Goal: Task Accomplishment & Management: Use online tool/utility

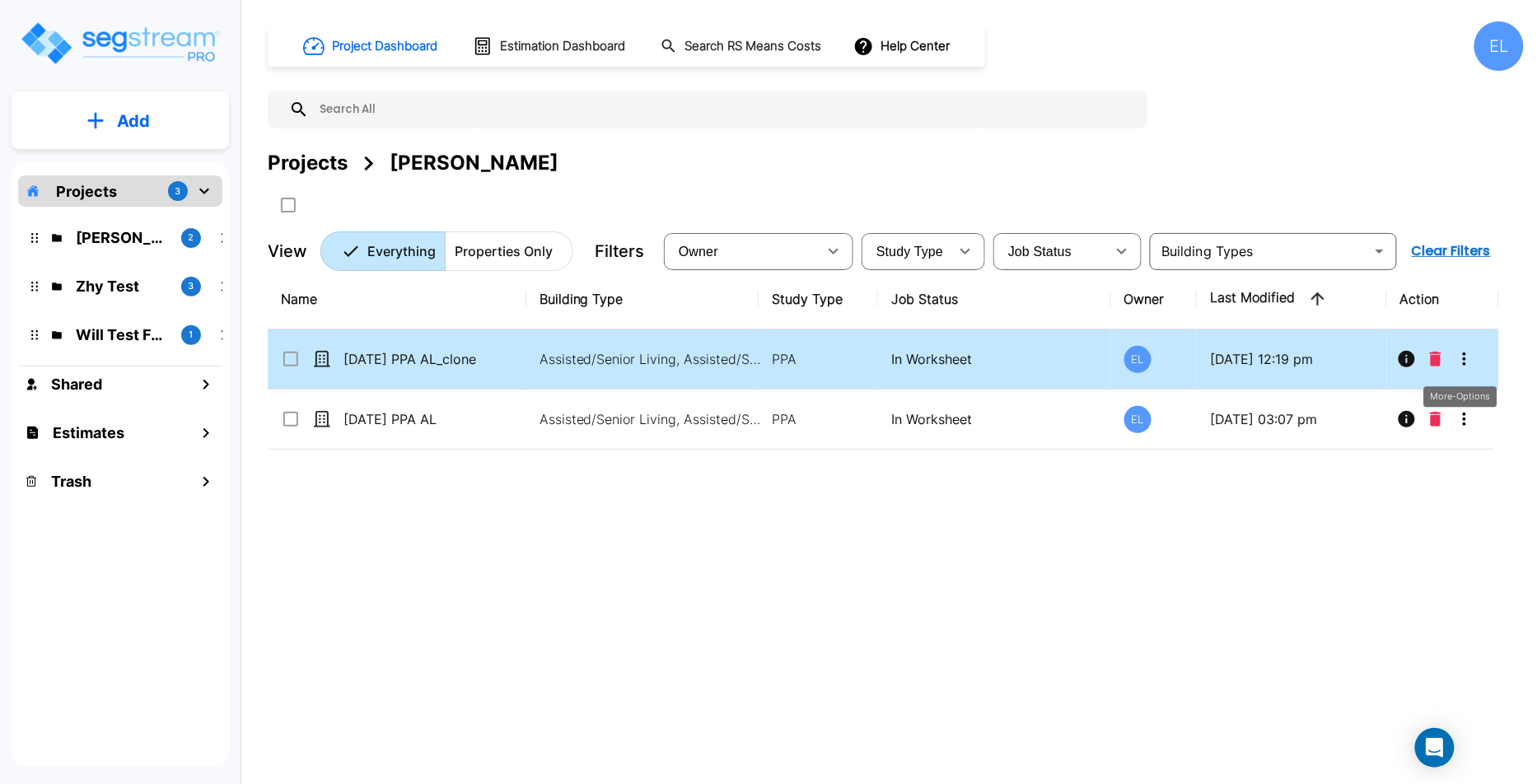
click at [1467, 369] on button "More-Options" at bounding box center [1464, 359] width 33 height 33
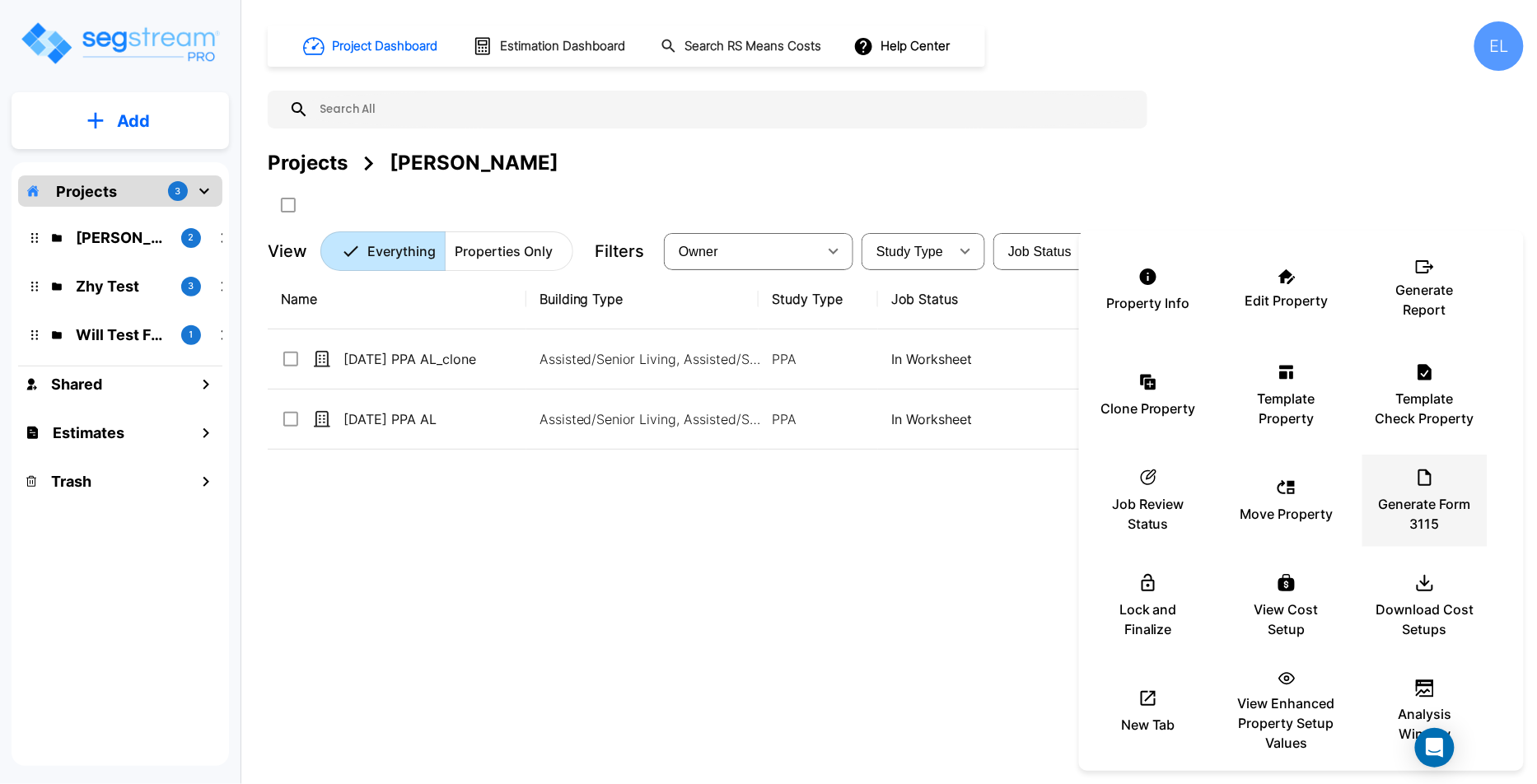
click at [1439, 500] on p "Generate Form 3115" at bounding box center [1425, 513] width 99 height 40
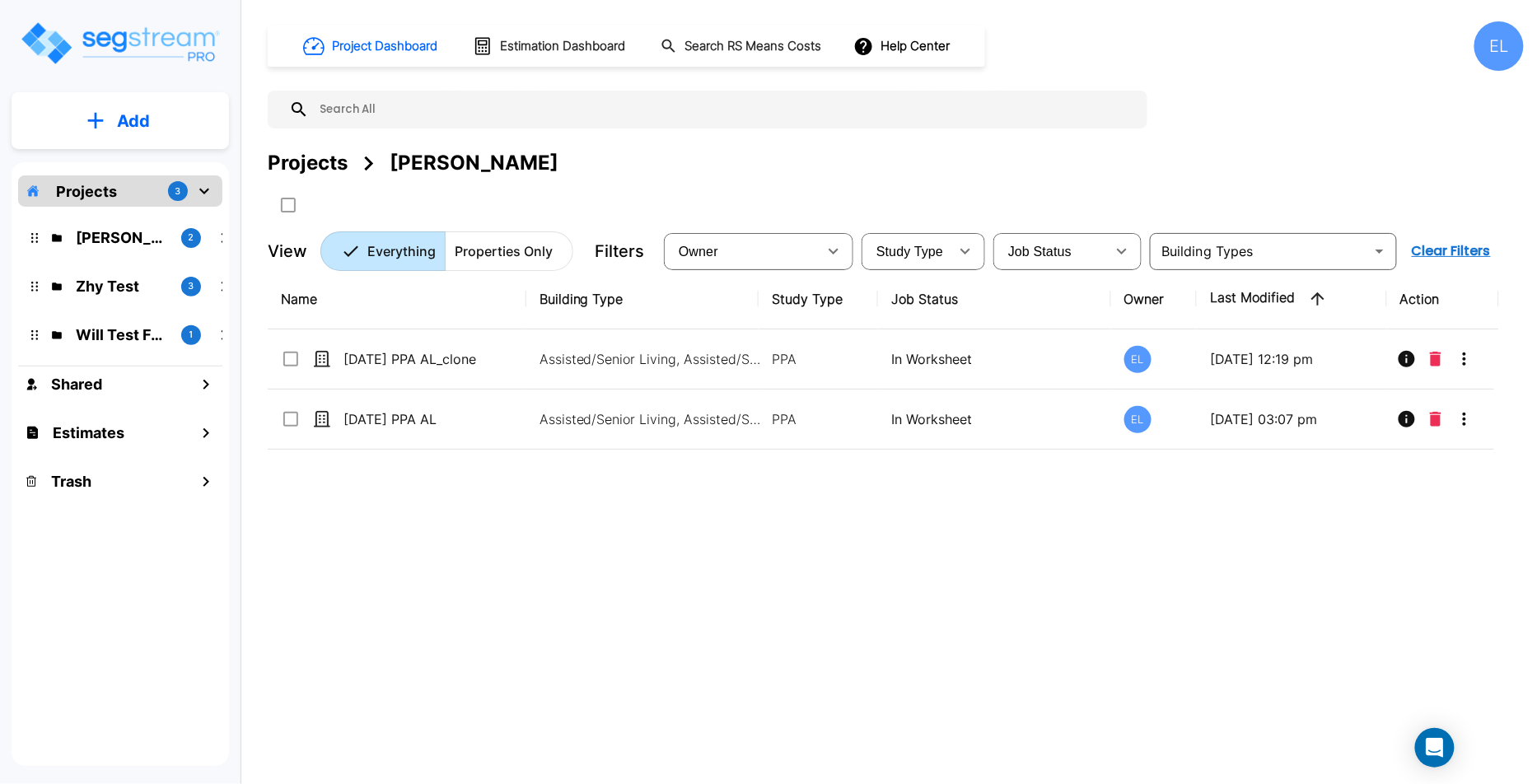
click at [1499, 58] on div "EL" at bounding box center [1499, 46] width 50 height 50
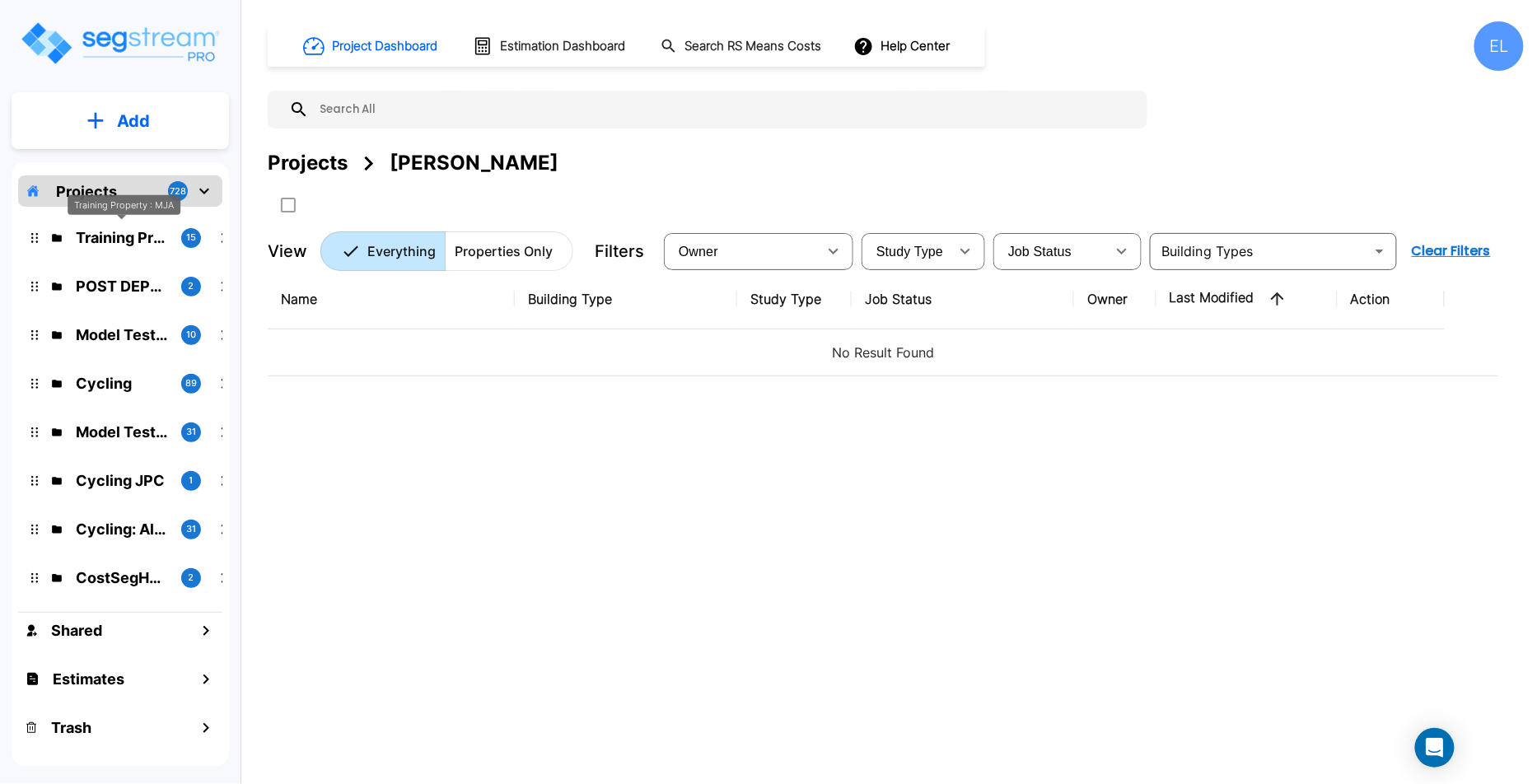
click at [108, 224] on div "Training Property : MJA" at bounding box center [123, 210] width 112 height 32
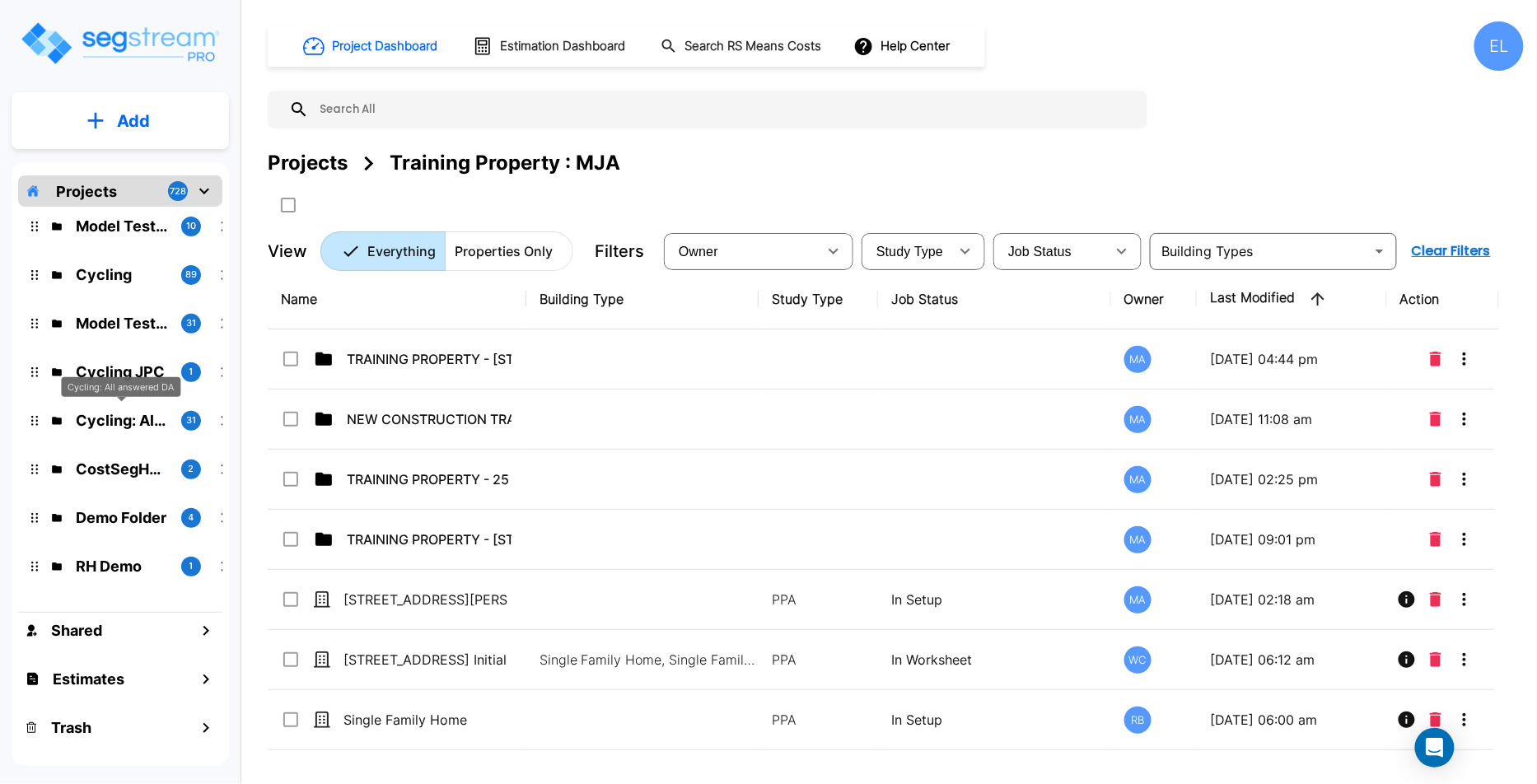
scroll to position [297, 0]
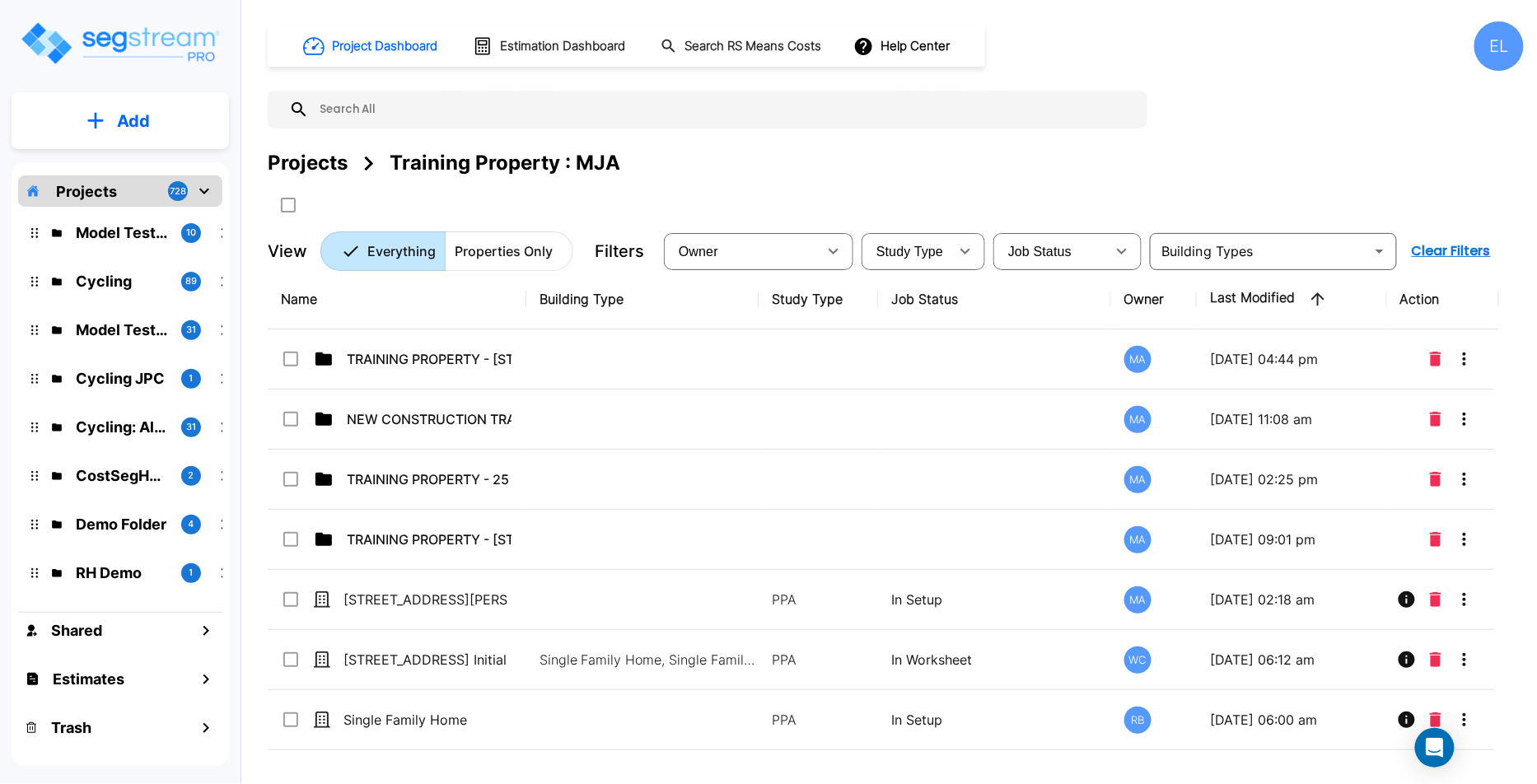
click at [147, 248] on div "Model Testing CN 10" at bounding box center [133, 232] width 216 height 35
click at [153, 233] on p "Model Testing CN" at bounding box center [122, 232] width 92 height 22
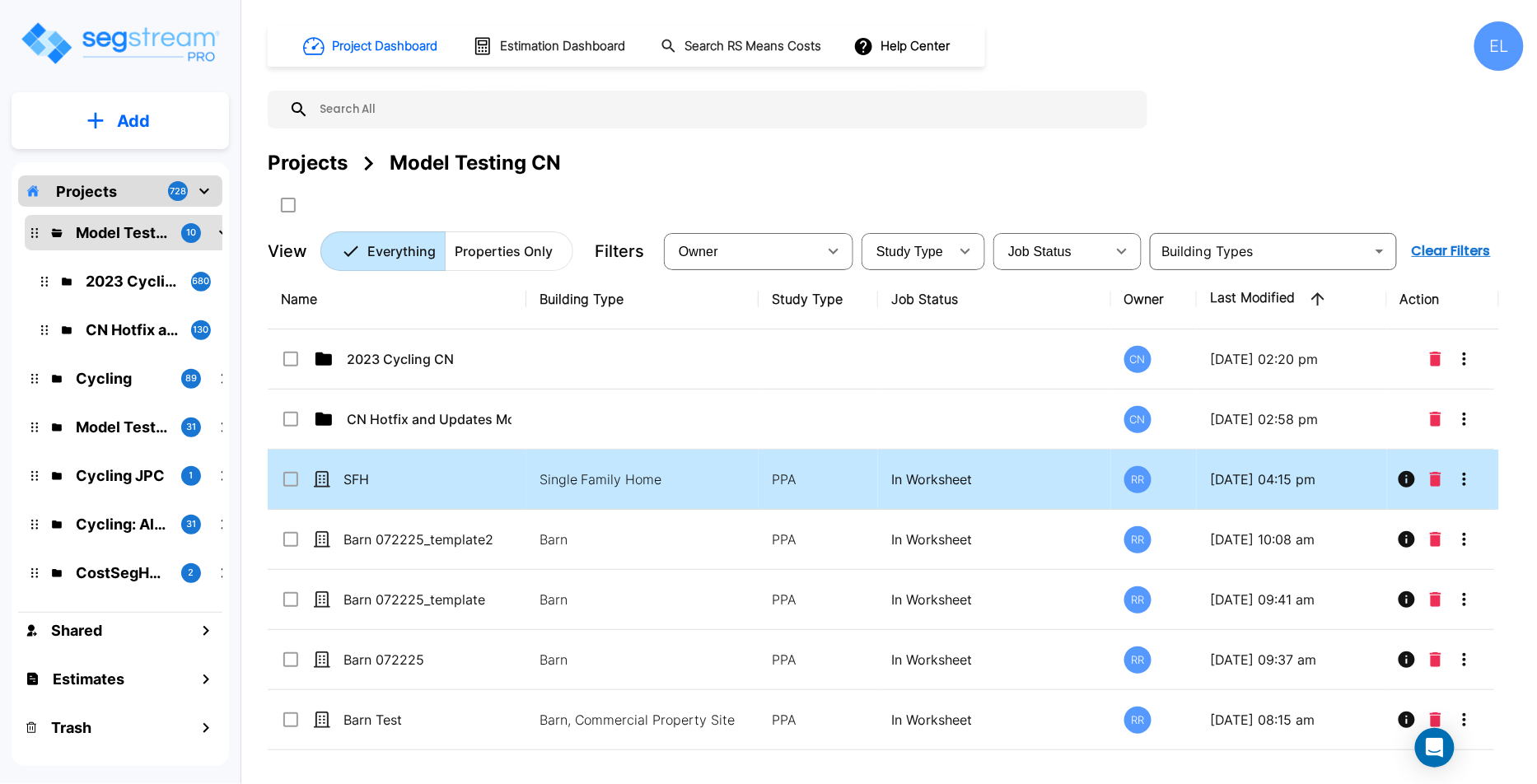
click at [1466, 479] on icon "More-Options" at bounding box center [1463, 478] width 19 height 19
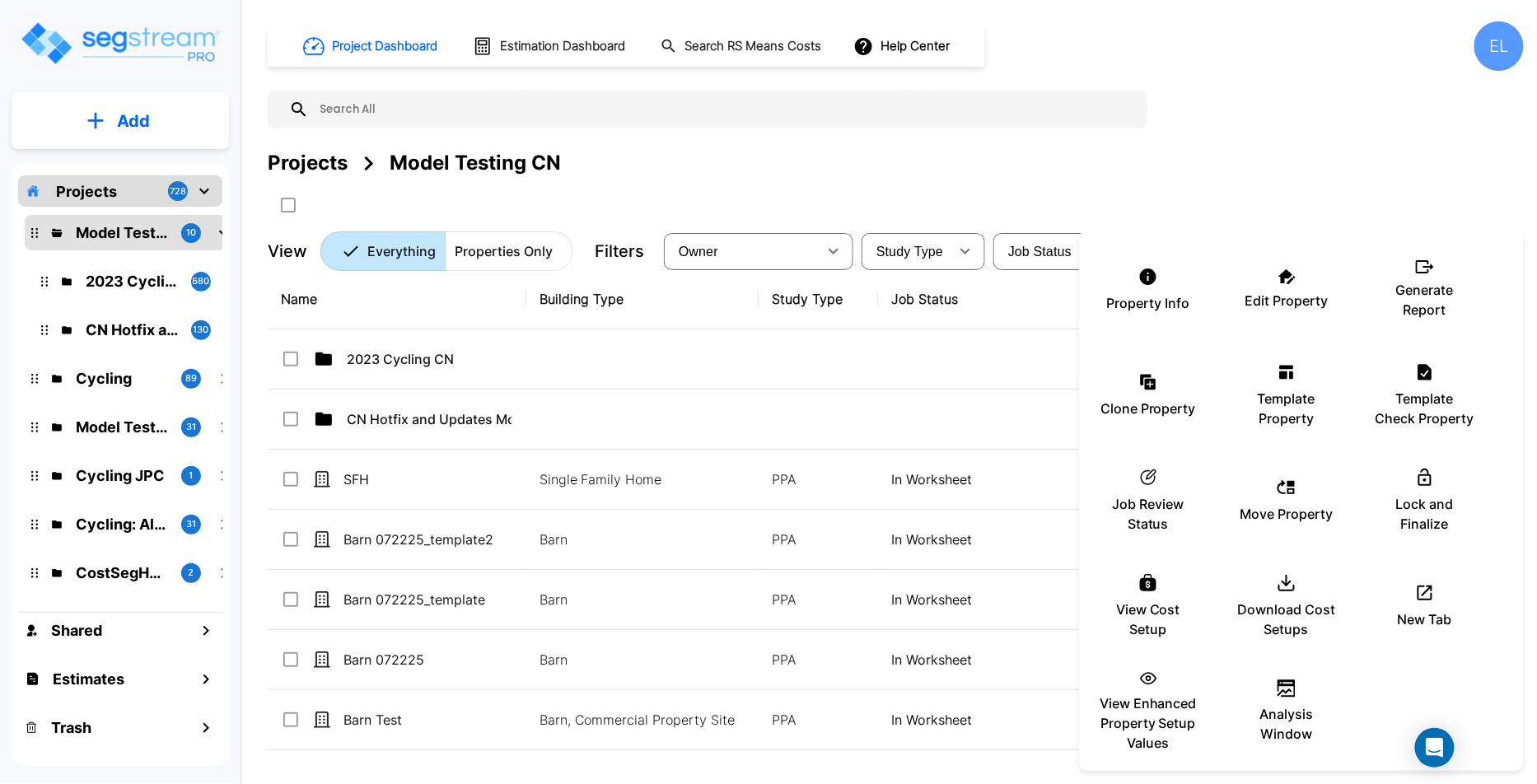
click at [358, 107] on div at bounding box center [768, 392] width 1537 height 784
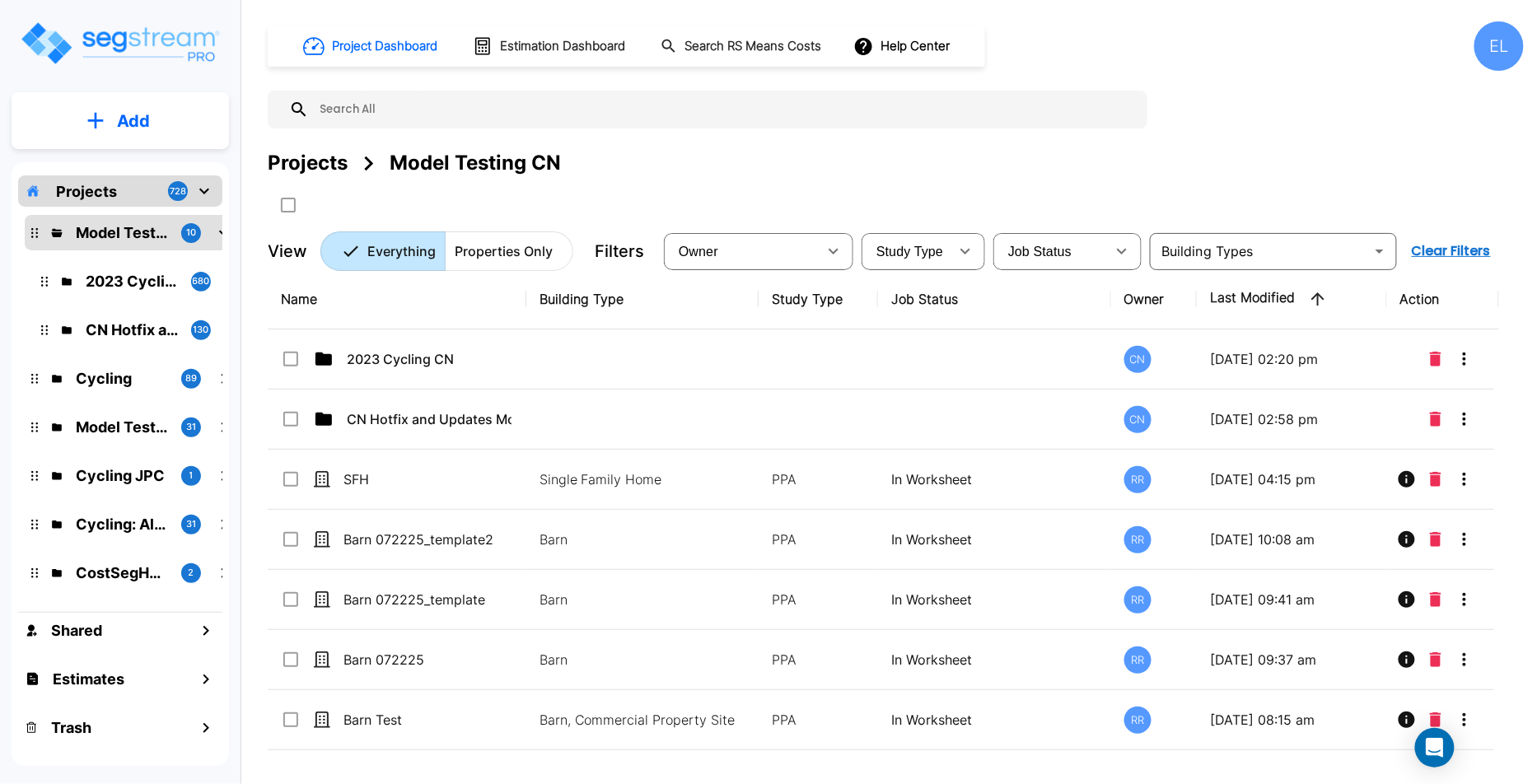
click at [399, 108] on input "text" at bounding box center [723, 109] width 830 height 38
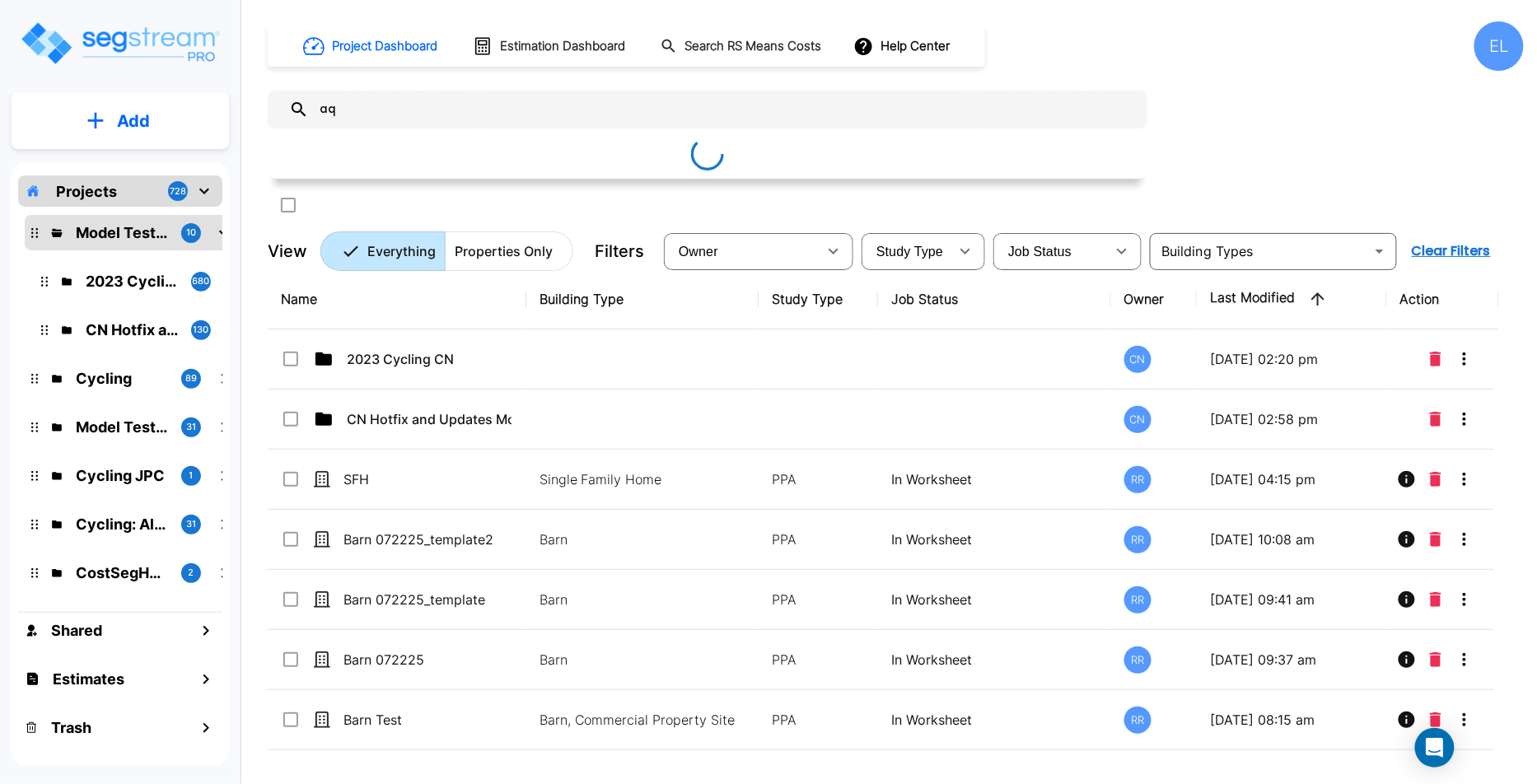
type input "a"
